Goal: Task Accomplishment & Management: Manage account settings

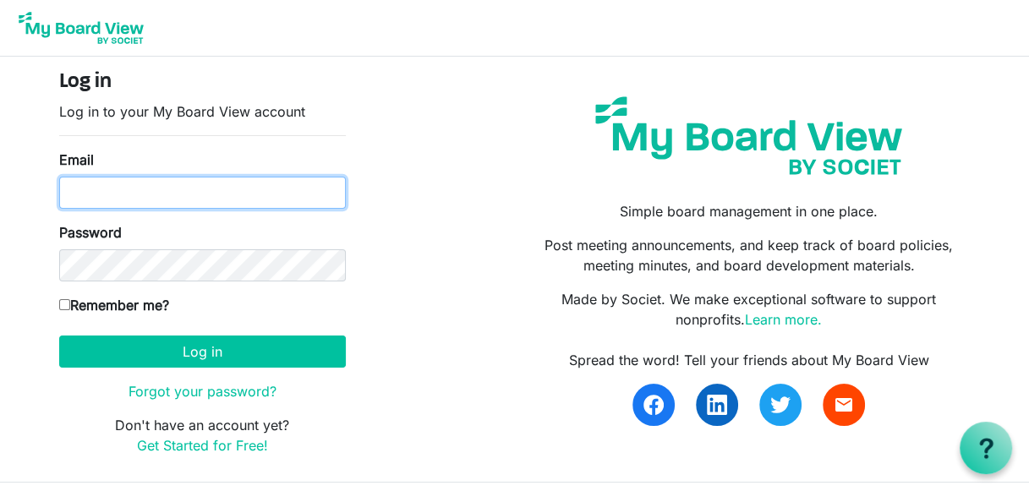
type input "[PERSON_NAME][EMAIL_ADDRESS][PERSON_NAME][DOMAIN_NAME]"
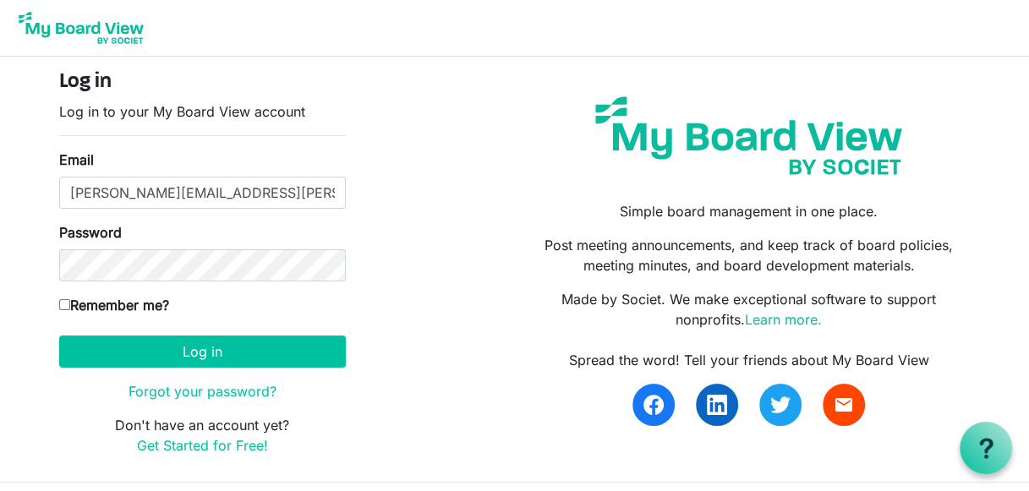
drag, startPoint x: 65, startPoint y: 298, endPoint x: 63, endPoint y: 310, distance: 12.9
click at [63, 303] on input "Remember me?" at bounding box center [64, 304] width 11 height 11
checkbox input "true"
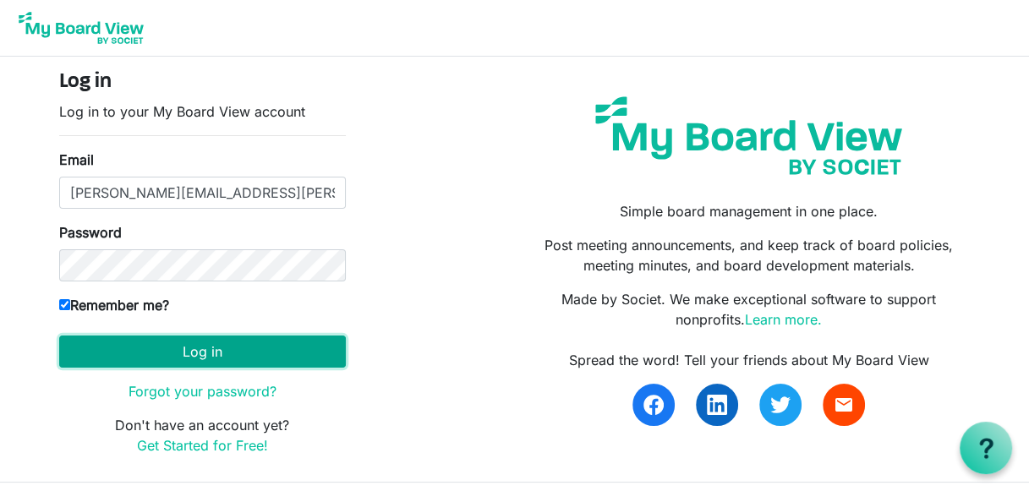
click at [116, 353] on button "Log in" at bounding box center [202, 352] width 287 height 32
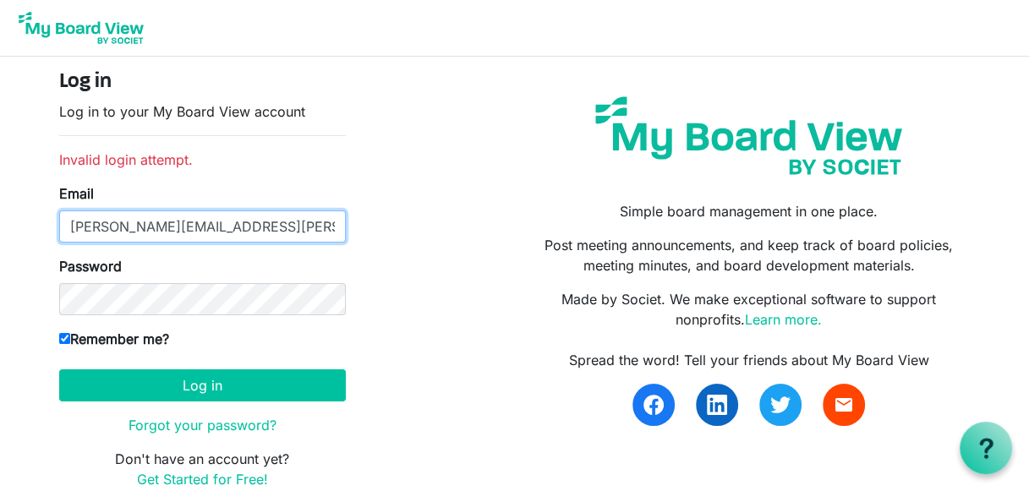
click at [248, 226] on input "[PERSON_NAME][EMAIL_ADDRESS][PERSON_NAME][DOMAIN_NAME]" at bounding box center [202, 227] width 287 height 32
click at [461, 211] on div "Log in Log in to your My Board View account Invalid login attempt. Email [PERSO…" at bounding box center [515, 286] width 937 height 433
